Goal: Task Accomplishment & Management: Complete application form

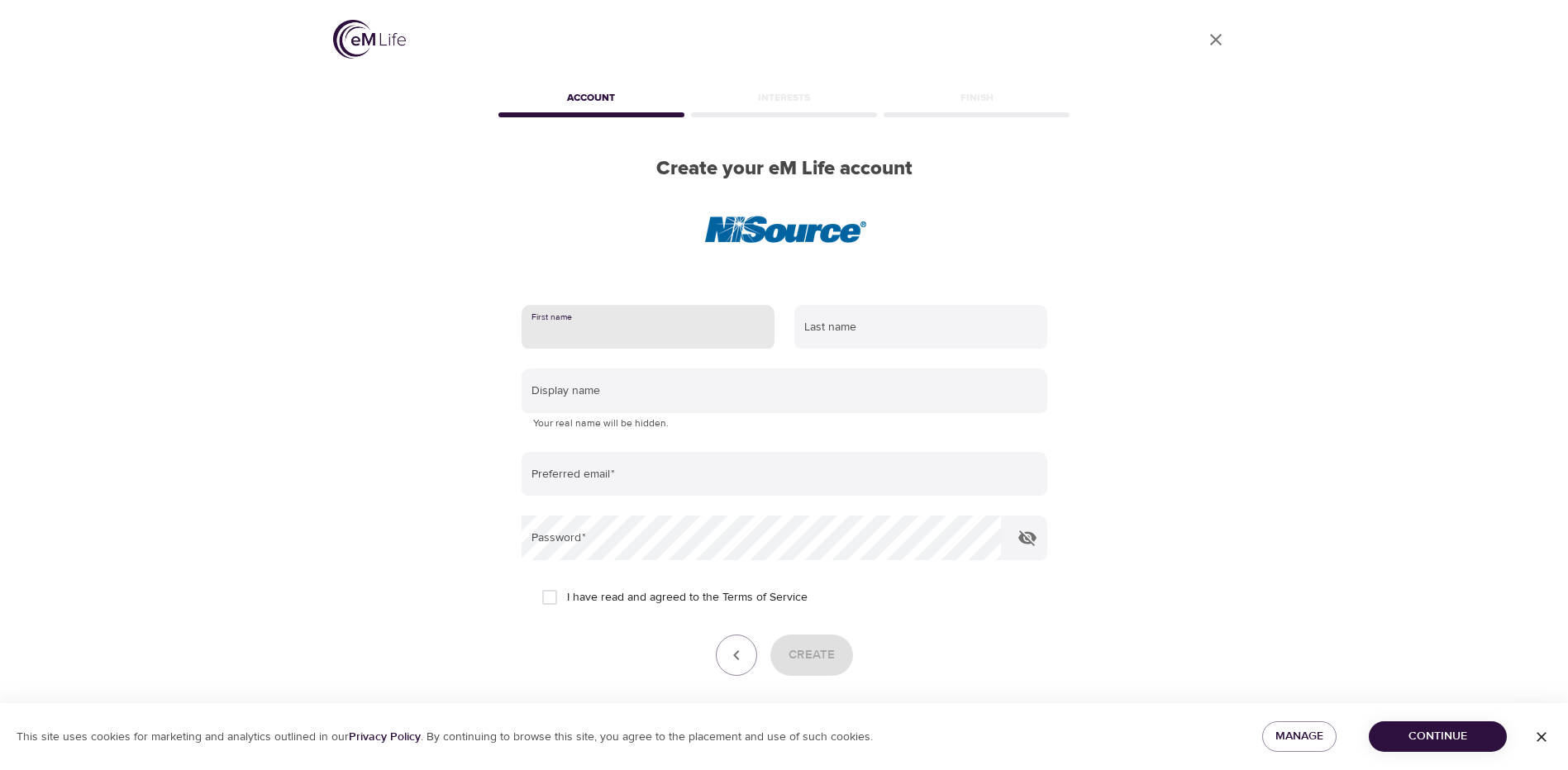
click at [593, 331] on input "text" at bounding box center [648, 326] width 253 height 45
type input "Morella"
type input "Lodise"
type input "[EMAIL_ADDRESS][DOMAIN_NAME]"
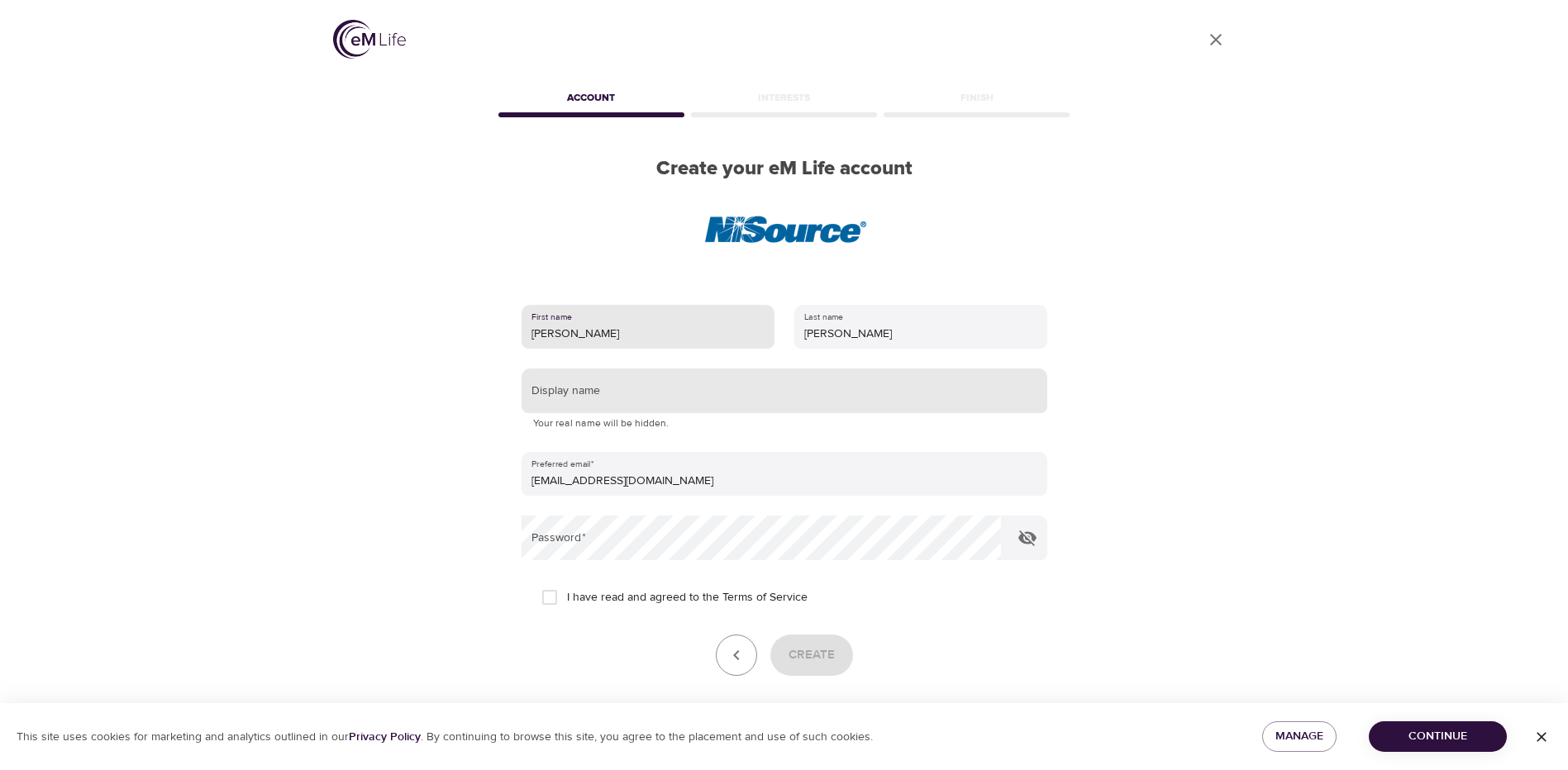
click at [682, 394] on input "text" at bounding box center [784, 390] width 525 height 45
click at [588, 395] on input "text" at bounding box center [784, 390] width 525 height 45
type input "m"
type input "Marrieche"
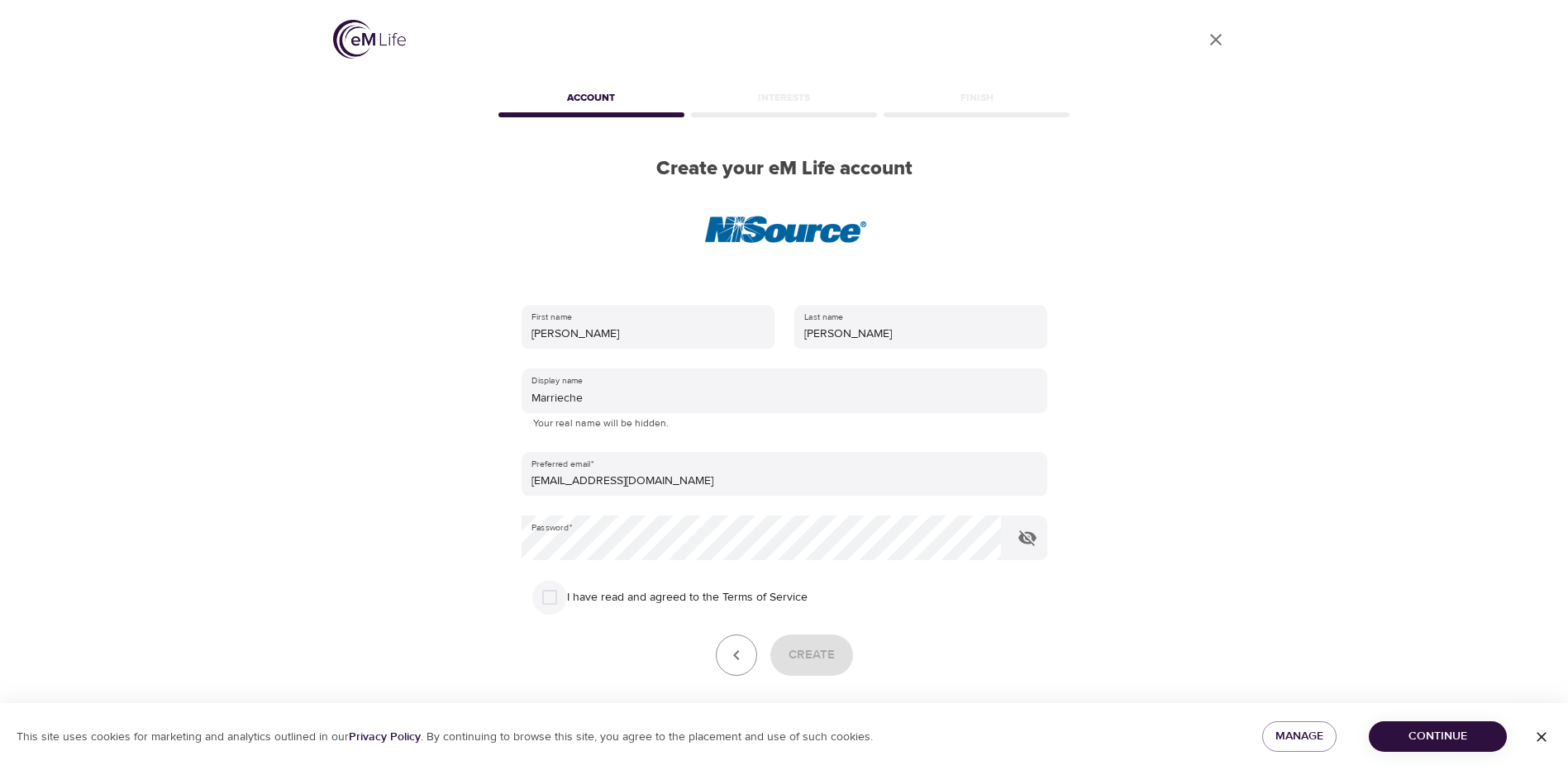
click at [547, 598] on input "I have read and agreed to the Terms of Service" at bounding box center [549, 597] width 35 height 35
checkbox input "true"
click at [807, 652] on span "Create" at bounding box center [811, 656] width 47 height 22
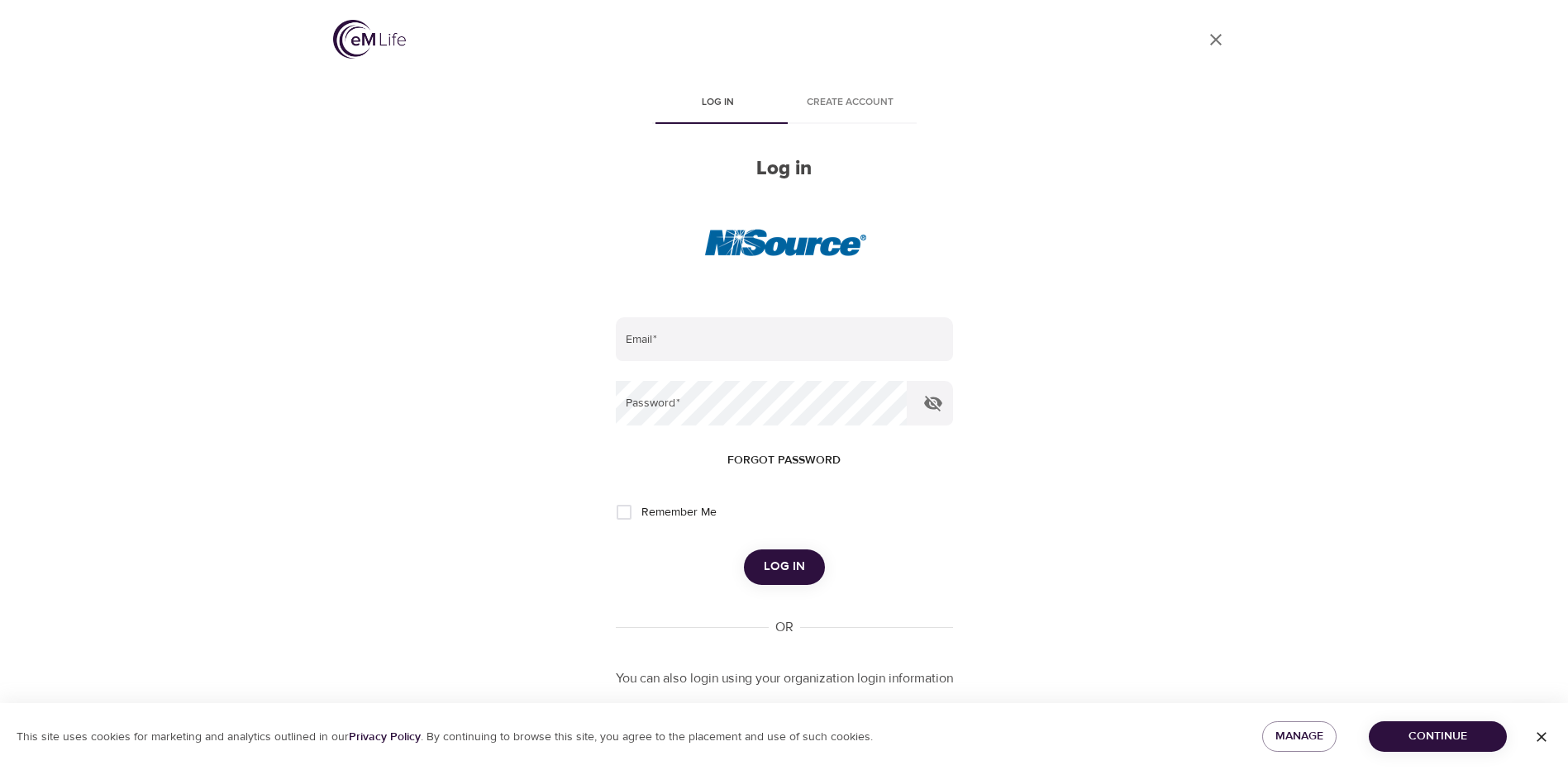
type input "[EMAIL_ADDRESS][DOMAIN_NAME]"
